Goal: Browse casually

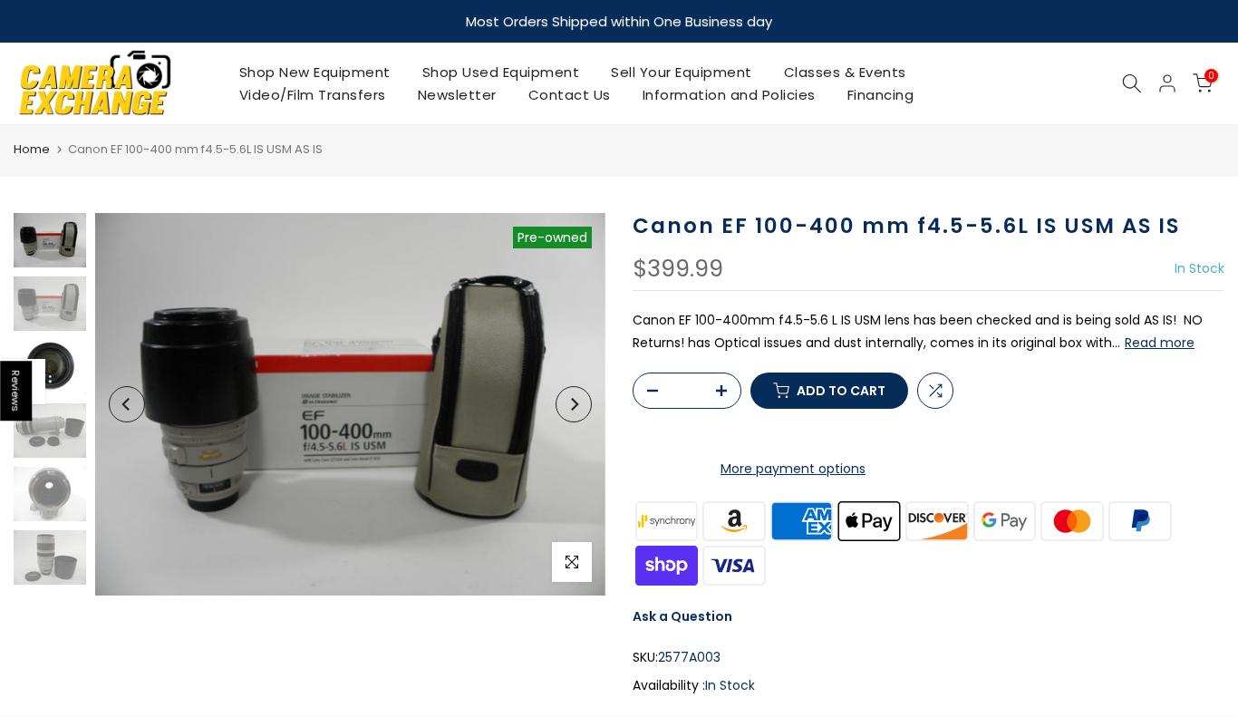
click at [60, 352] on img at bounding box center [50, 367] width 72 height 54
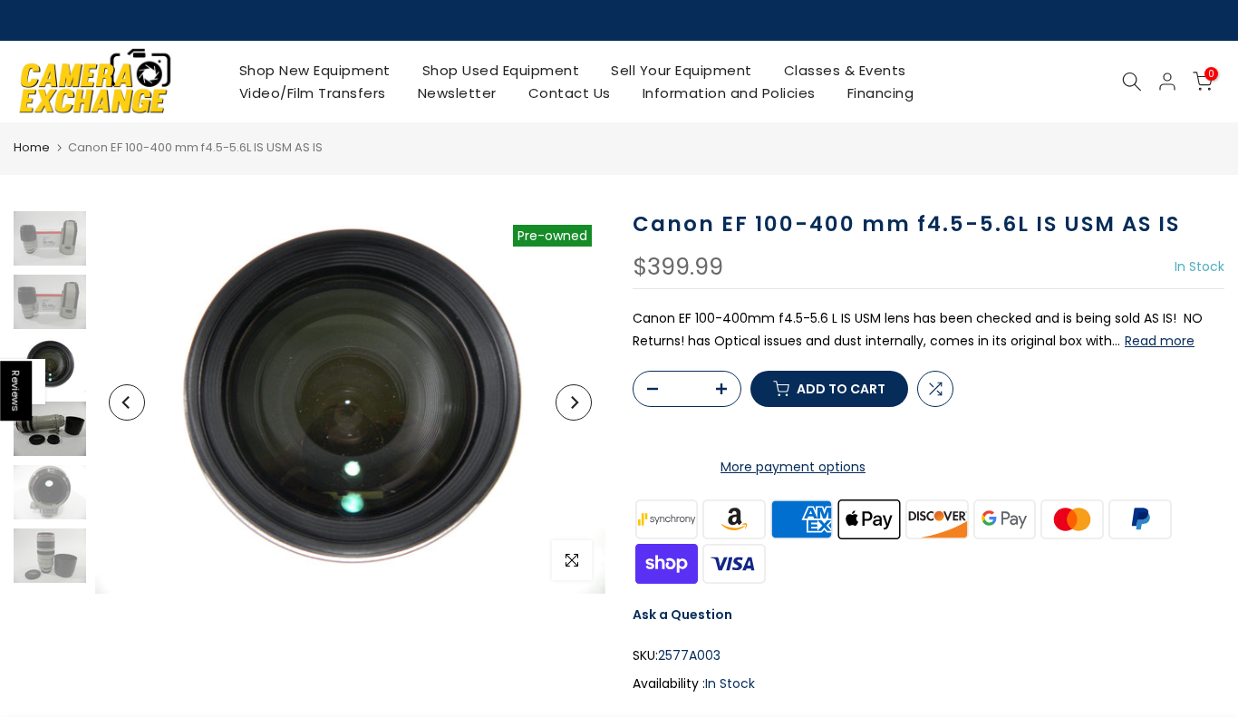
click at [61, 429] on img at bounding box center [50, 428] width 72 height 54
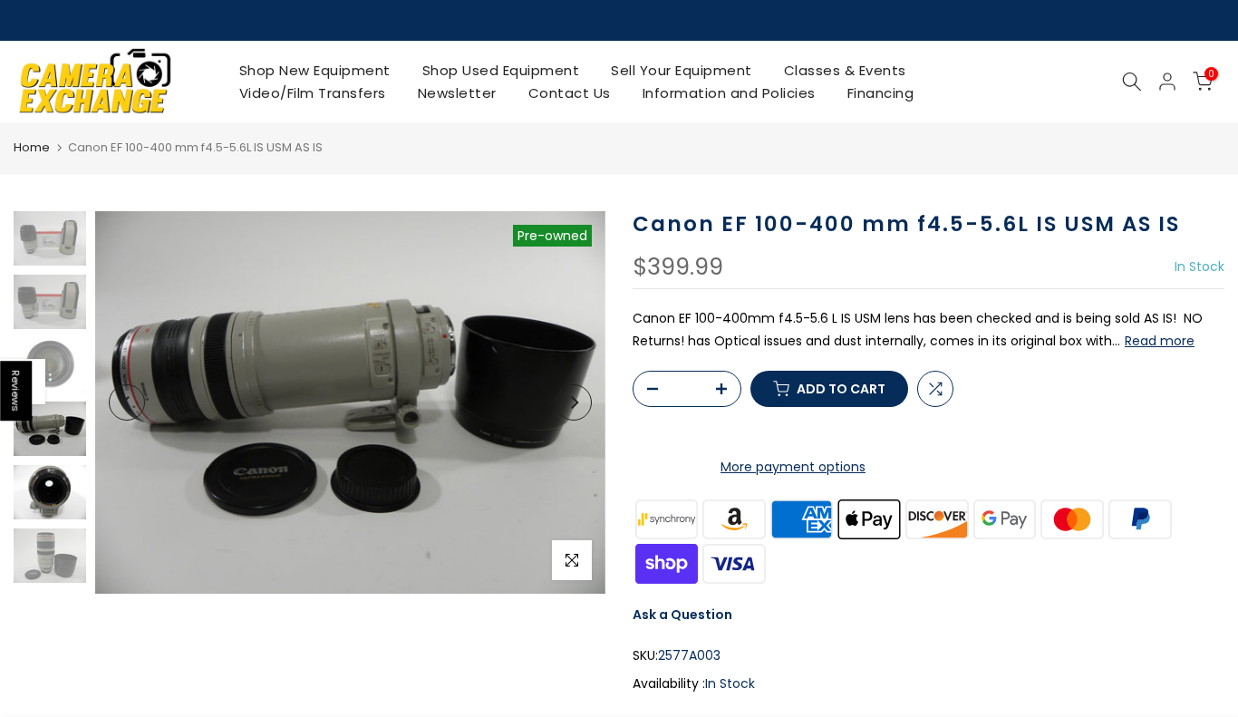
click at [65, 477] on img at bounding box center [50, 492] width 72 height 54
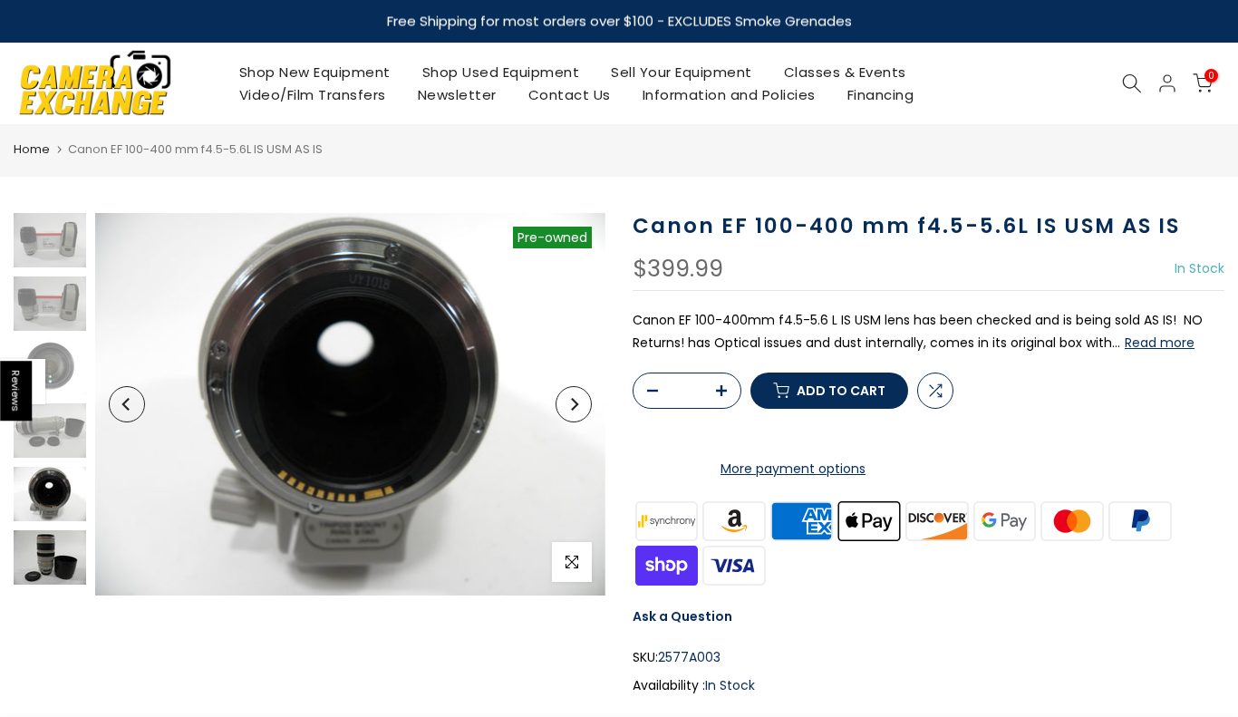
click at [59, 532] on img at bounding box center [50, 557] width 72 height 54
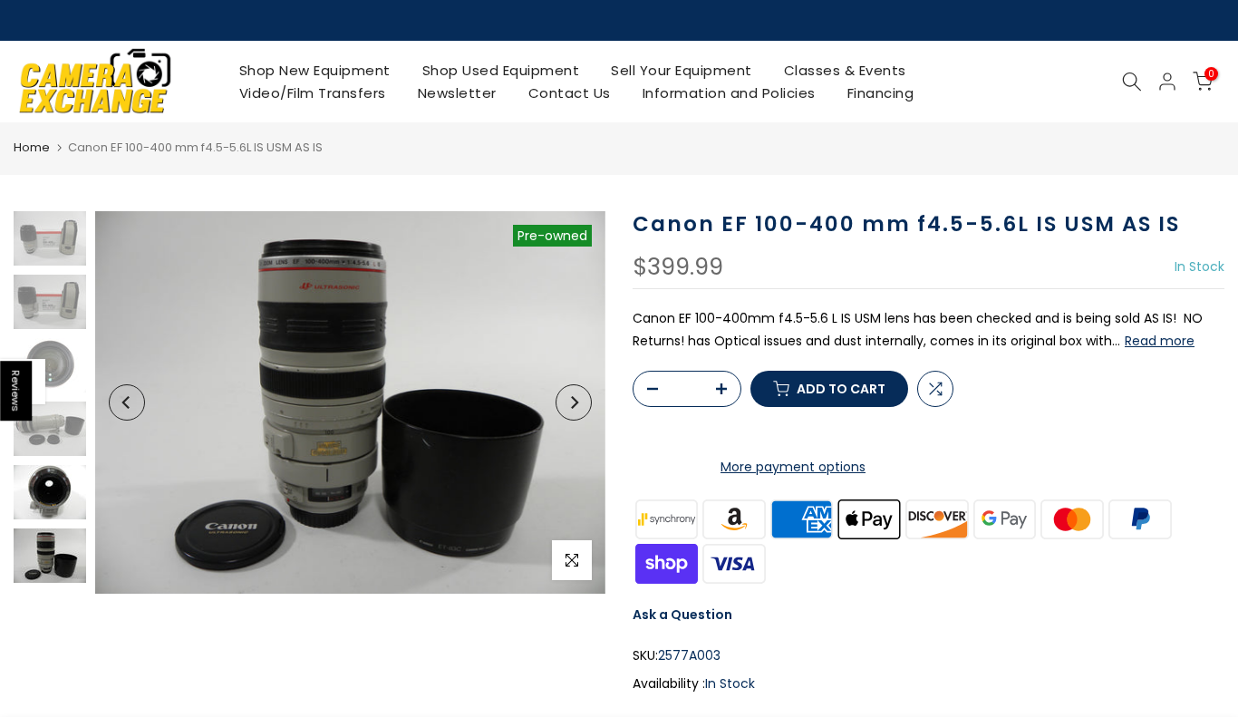
click at [60, 497] on img at bounding box center [50, 492] width 72 height 54
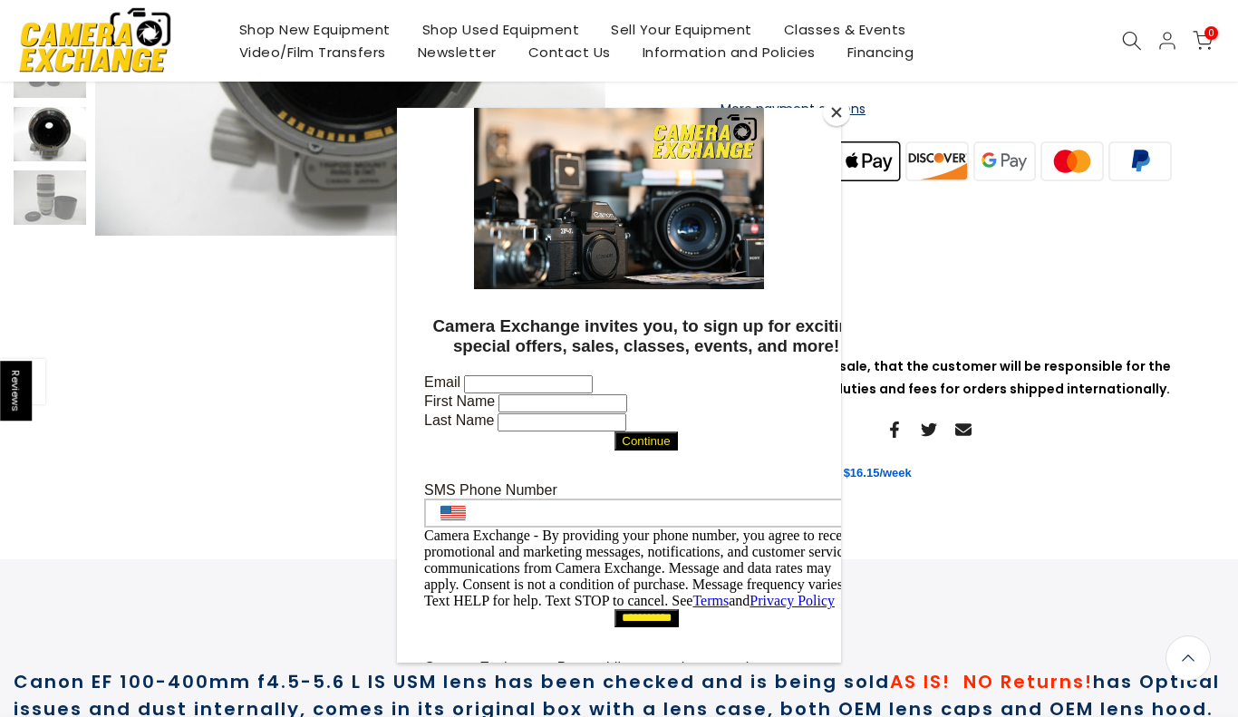
scroll to position [388, 0]
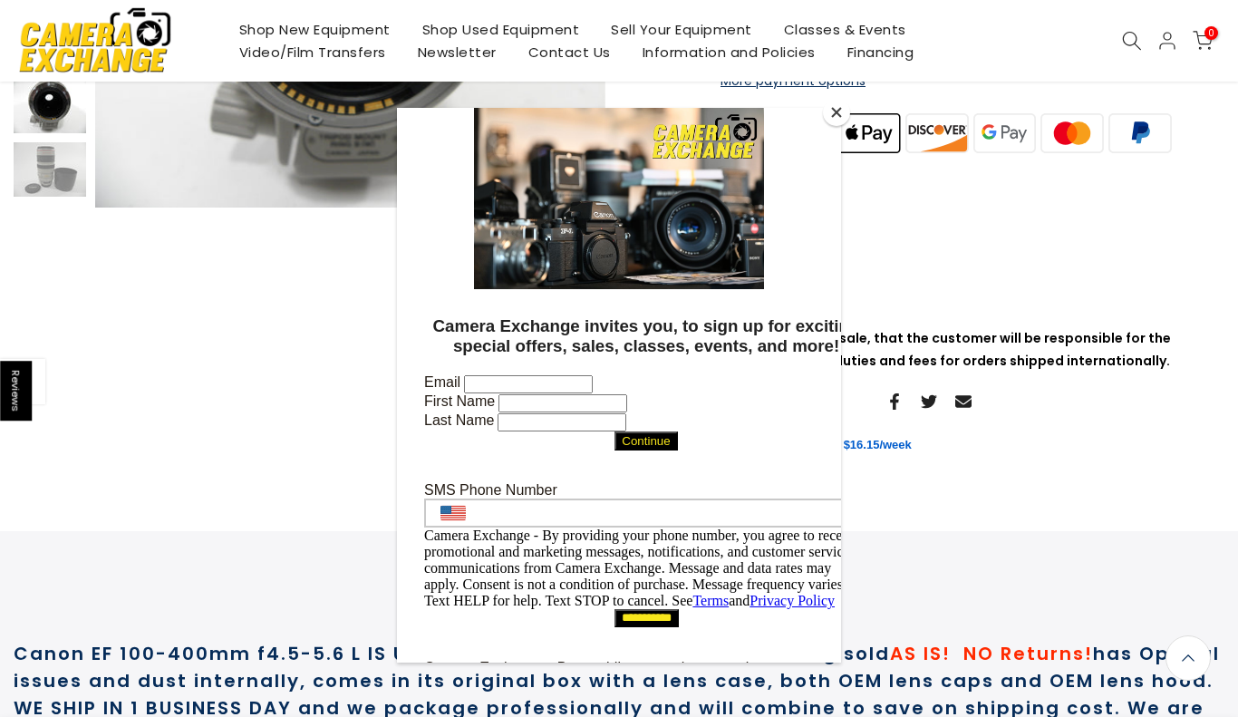
click at [834, 109] on button "Close" at bounding box center [836, 112] width 27 height 27
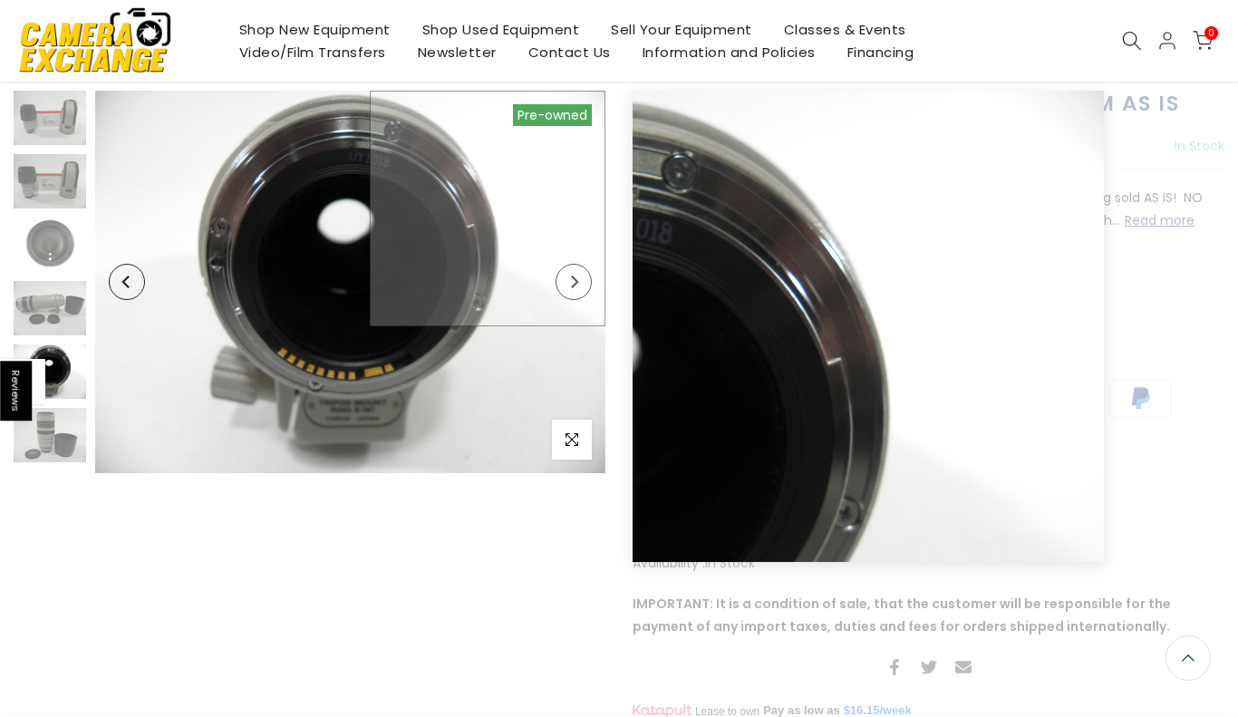
scroll to position [0, 0]
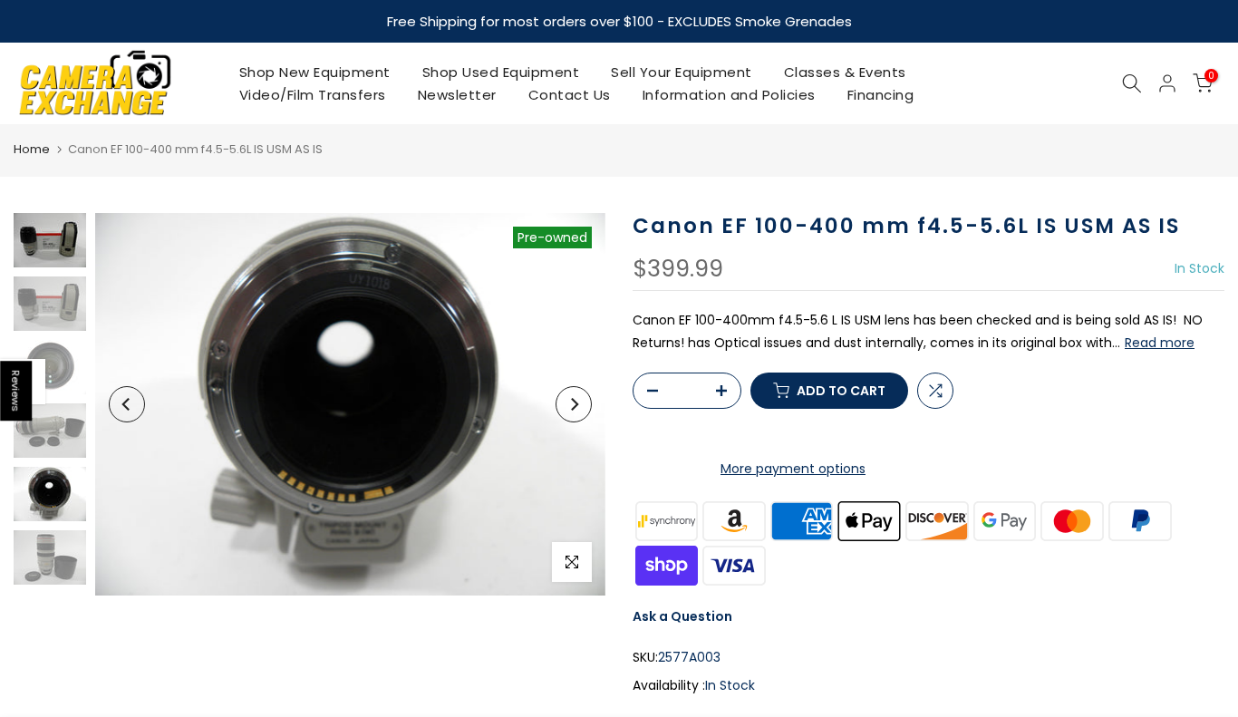
click at [54, 248] on img at bounding box center [50, 240] width 72 height 54
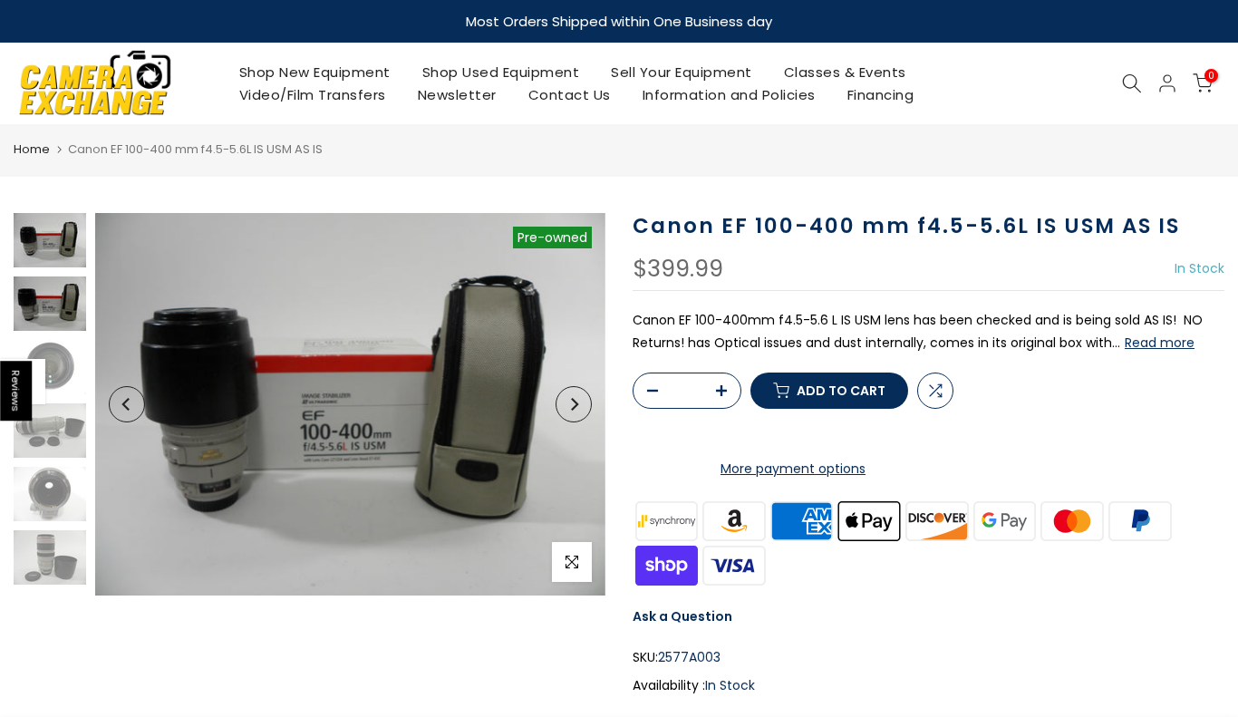
click at [60, 304] on img at bounding box center [50, 303] width 72 height 54
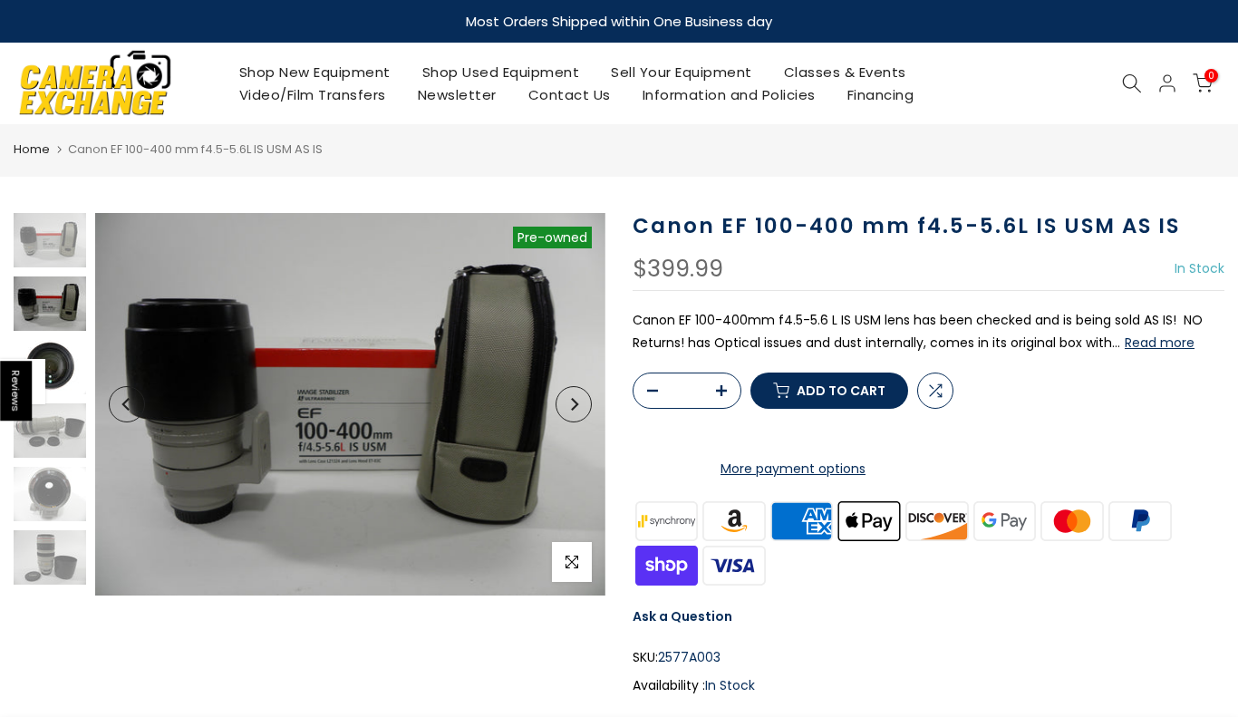
click at [70, 356] on img at bounding box center [50, 367] width 72 height 54
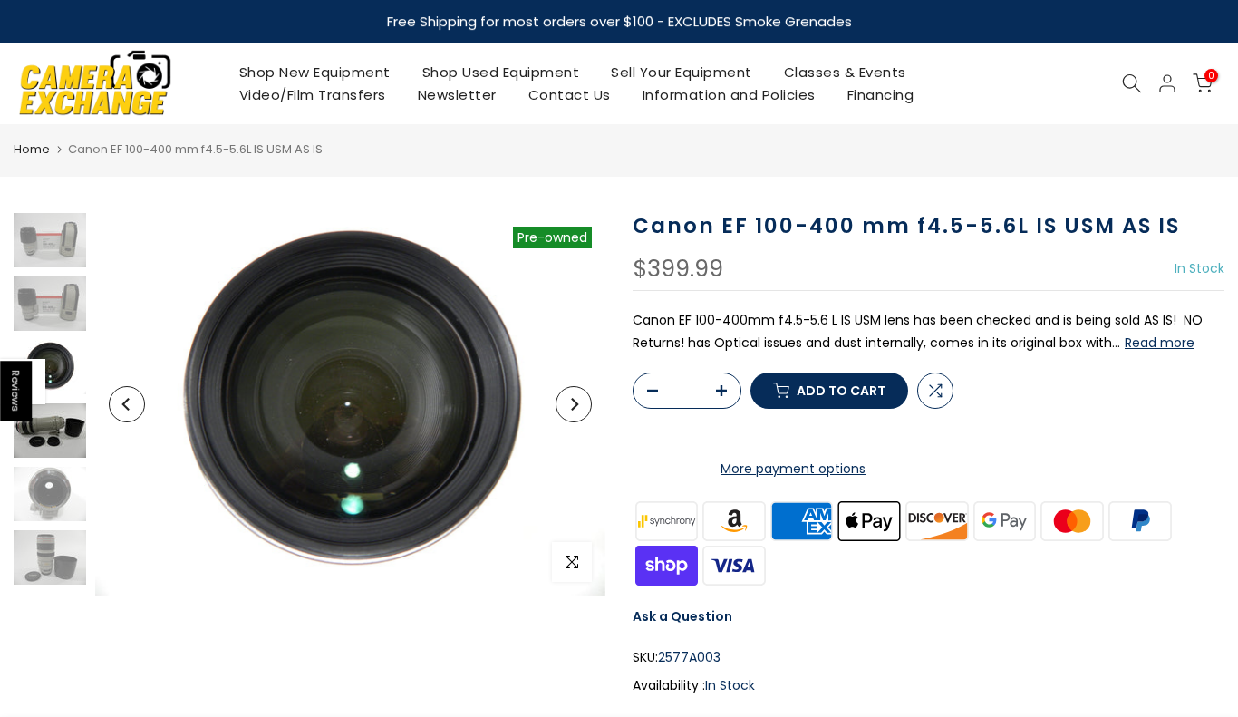
click at [74, 425] on img at bounding box center [50, 430] width 72 height 54
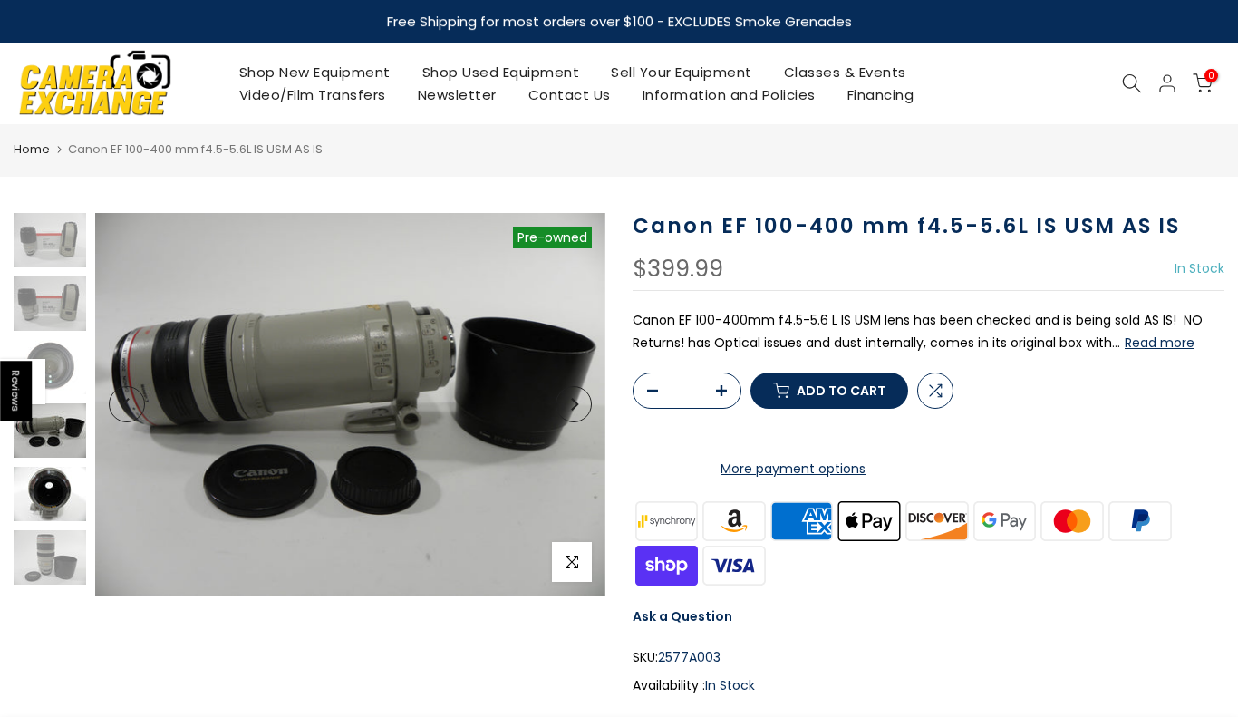
click at [44, 496] on img at bounding box center [50, 494] width 72 height 54
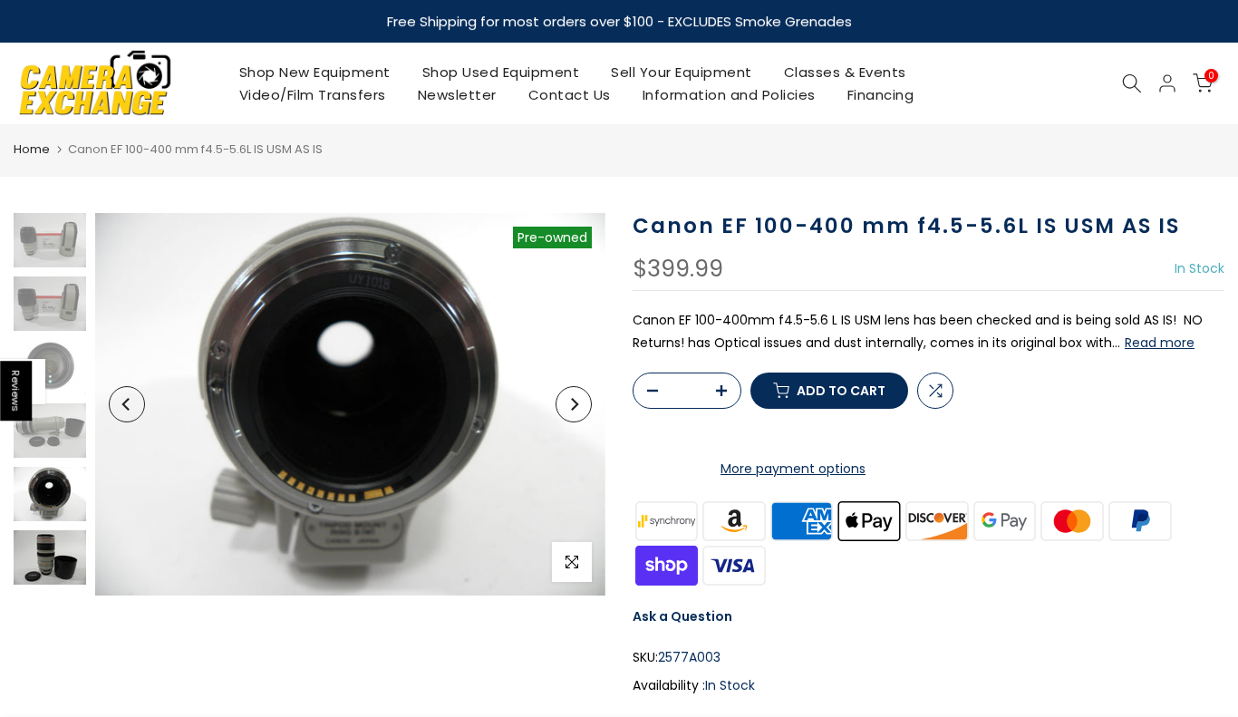
click at [43, 545] on img at bounding box center [50, 557] width 72 height 54
